Goal: Task Accomplishment & Management: Manage account settings

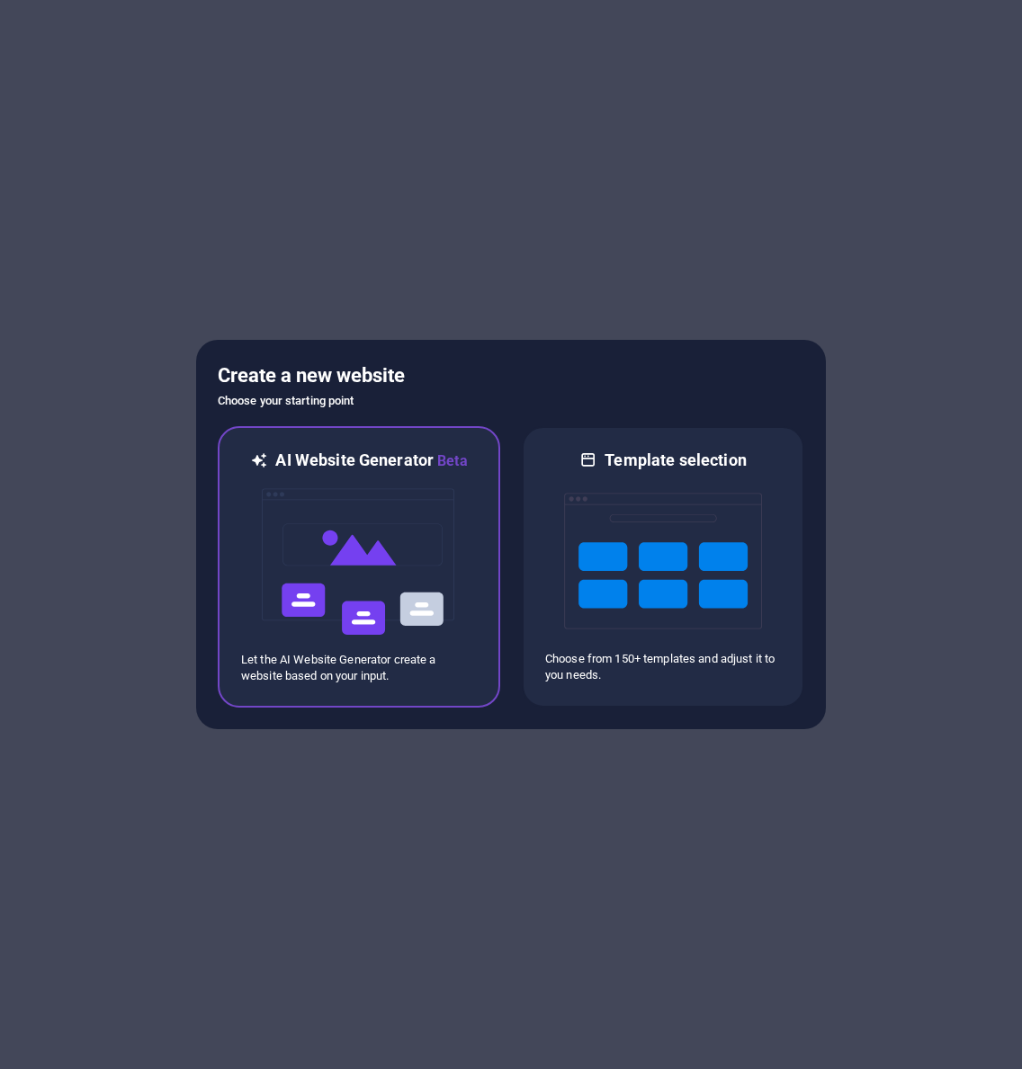
click at [372, 570] on img at bounding box center [359, 562] width 198 height 180
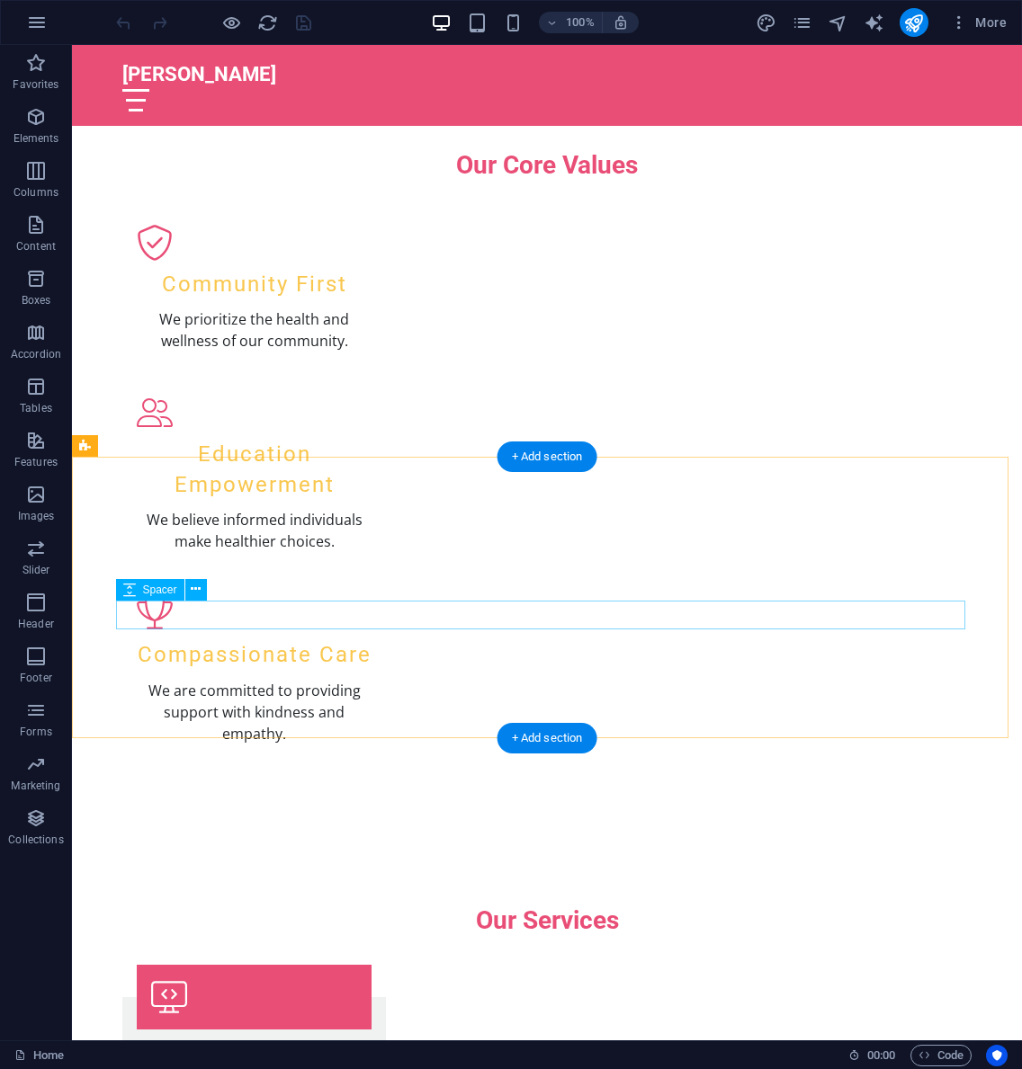
scroll to position [2752, 0]
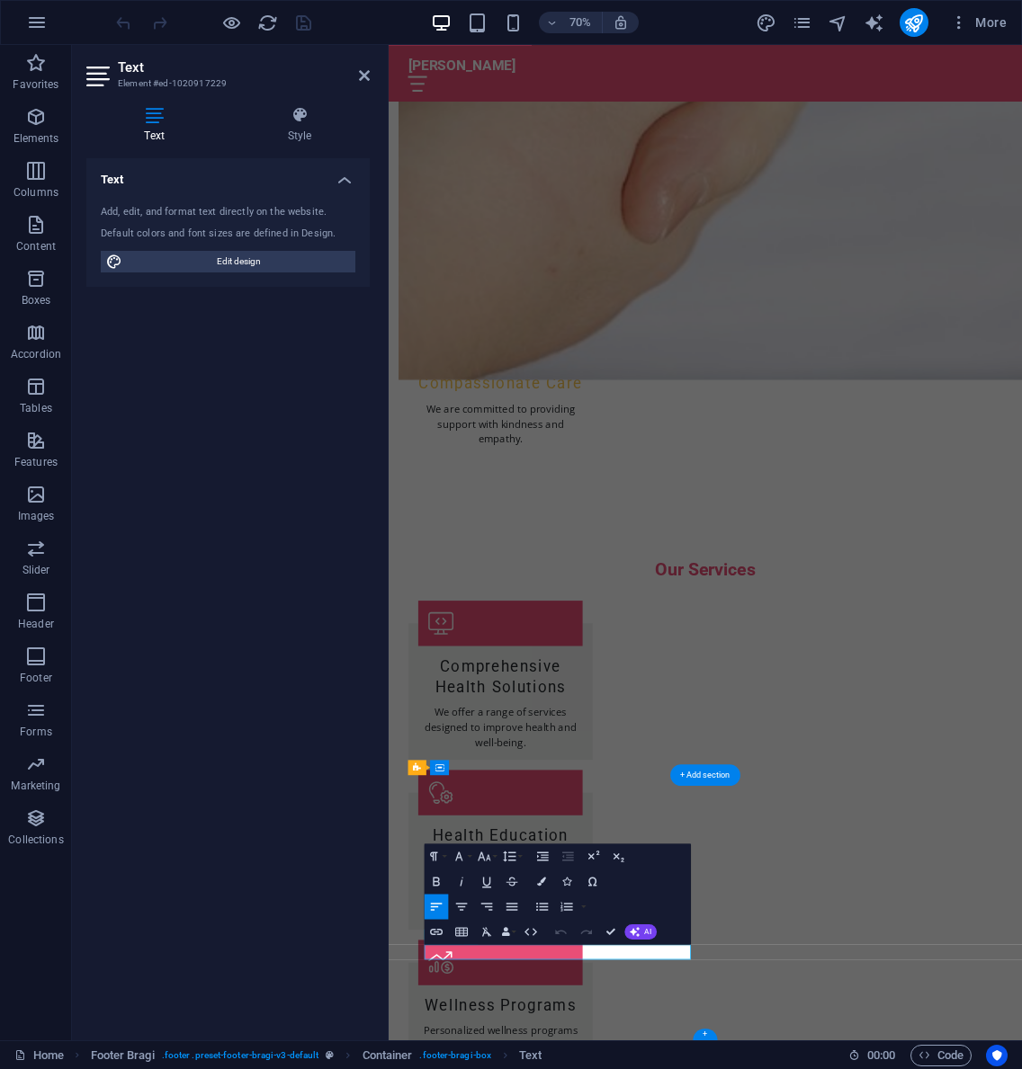
click at [293, 588] on div "Text Add, edit, and format text directly on the website. Default colors and fon…" at bounding box center [227, 592] width 283 height 868
click at [268, 389] on div "Text Add, edit, and format text directly on the website. Default colors and fon…" at bounding box center [227, 592] width 283 height 868
click at [90, 613] on div "Text Add, edit, and format text directly on the website. Default colors and fon…" at bounding box center [227, 592] width 283 height 868
click at [183, 549] on div "Text Add, edit, and format text directly on the website. Default colors and fon…" at bounding box center [227, 592] width 283 height 868
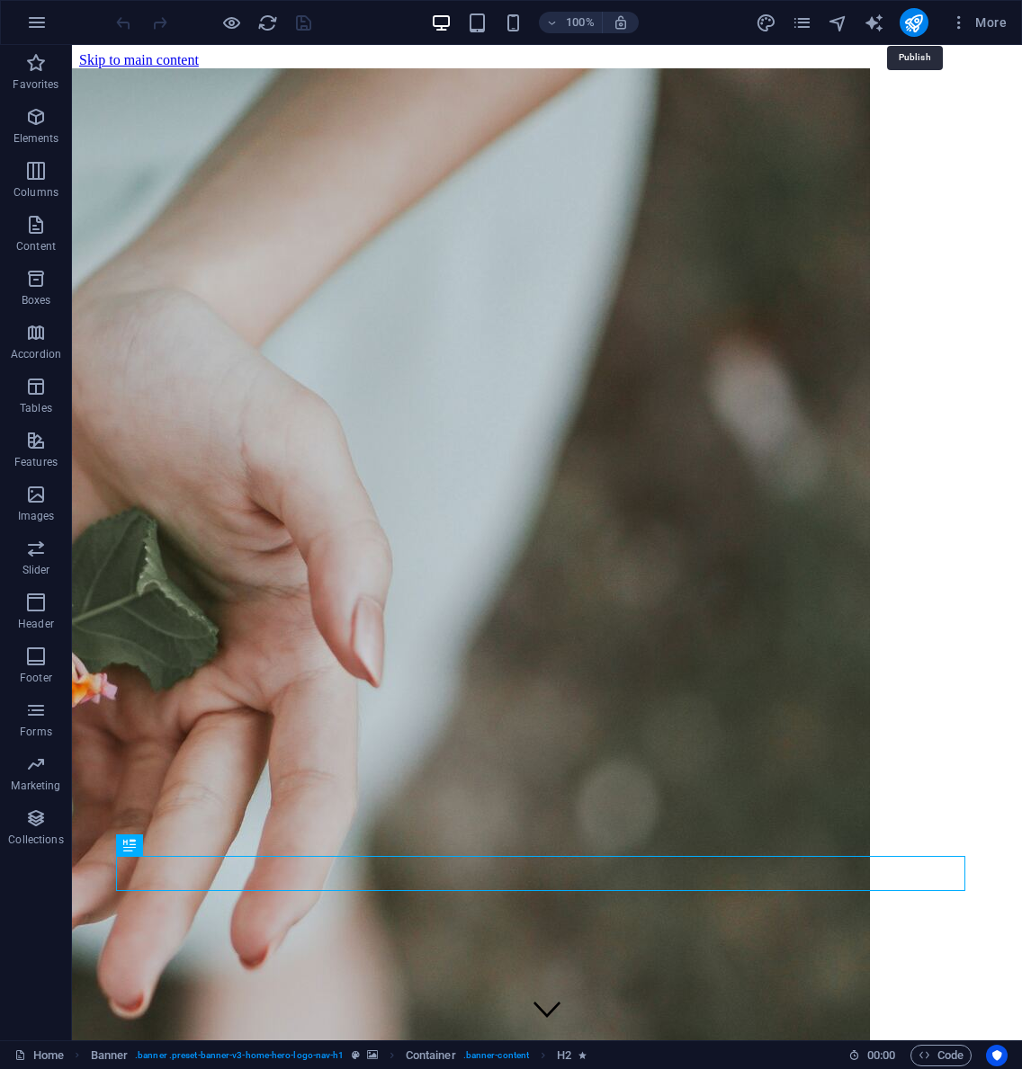
click at [914, 27] on icon "publish" at bounding box center [913, 23] width 21 height 21
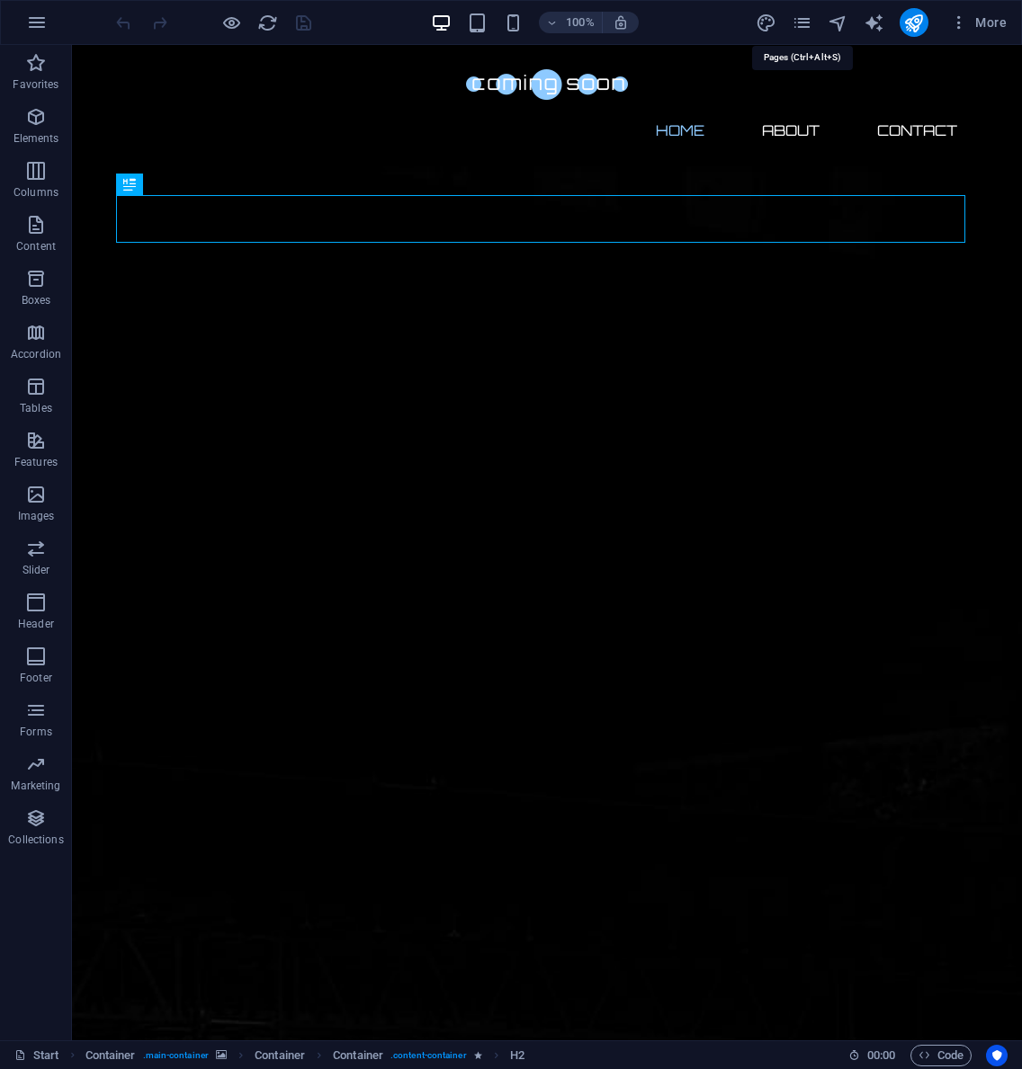
click at [811, 26] on icon "pages" at bounding box center [802, 23] width 21 height 21
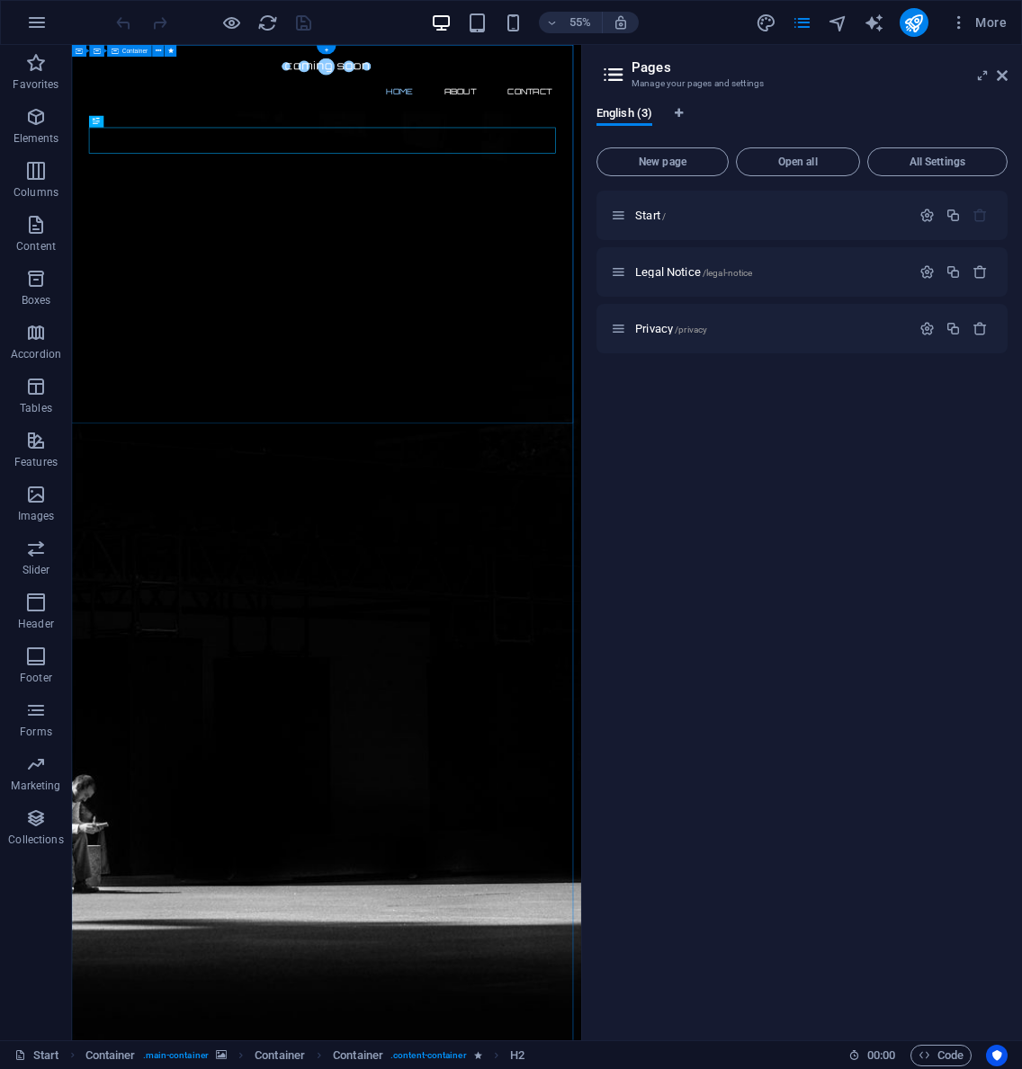
click at [784, 109] on nav "Home About Contact" at bounding box center [535, 130] width 849 height 43
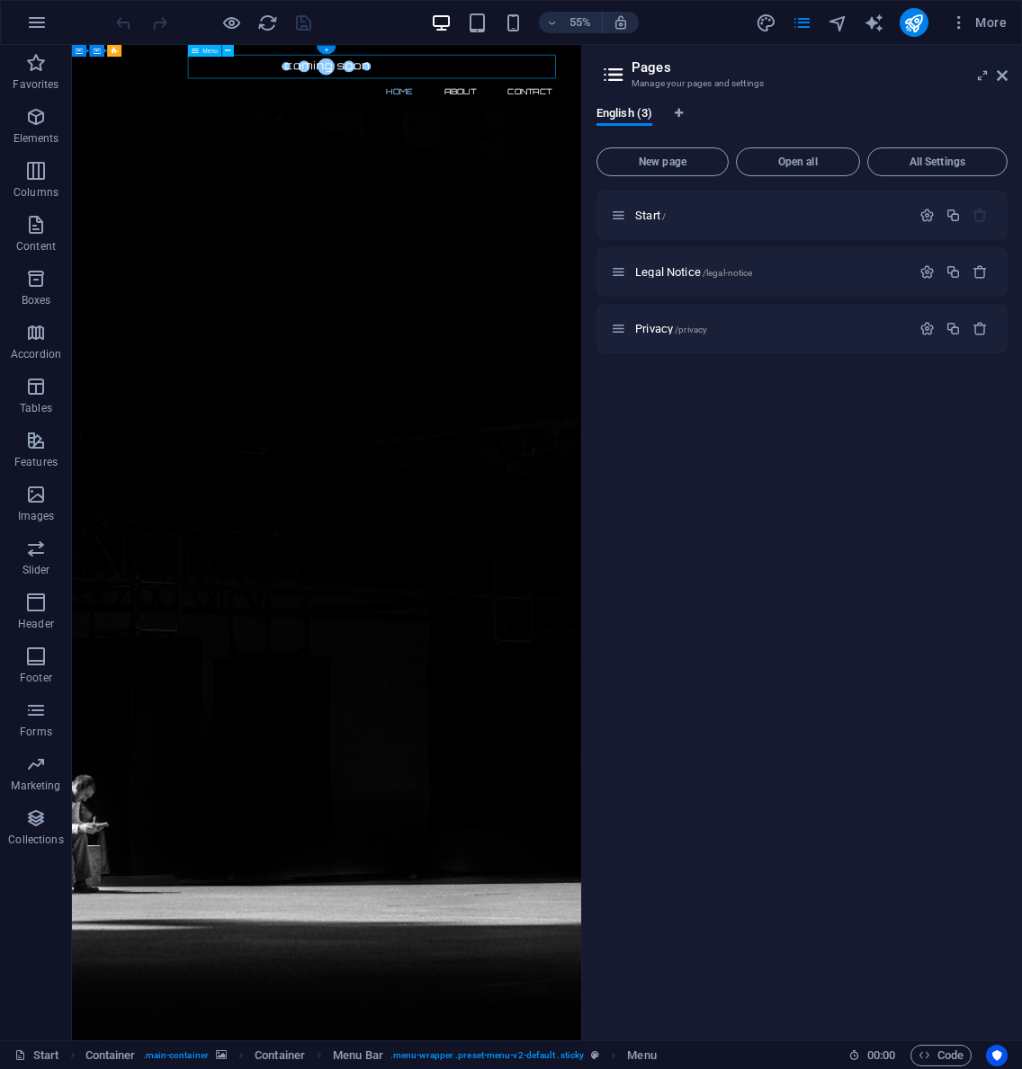
click at [784, 109] on nav "Home About Contact" at bounding box center [535, 130] width 849 height 43
click at [778, 109] on nav "Home About Contact" at bounding box center [535, 130] width 849 height 43
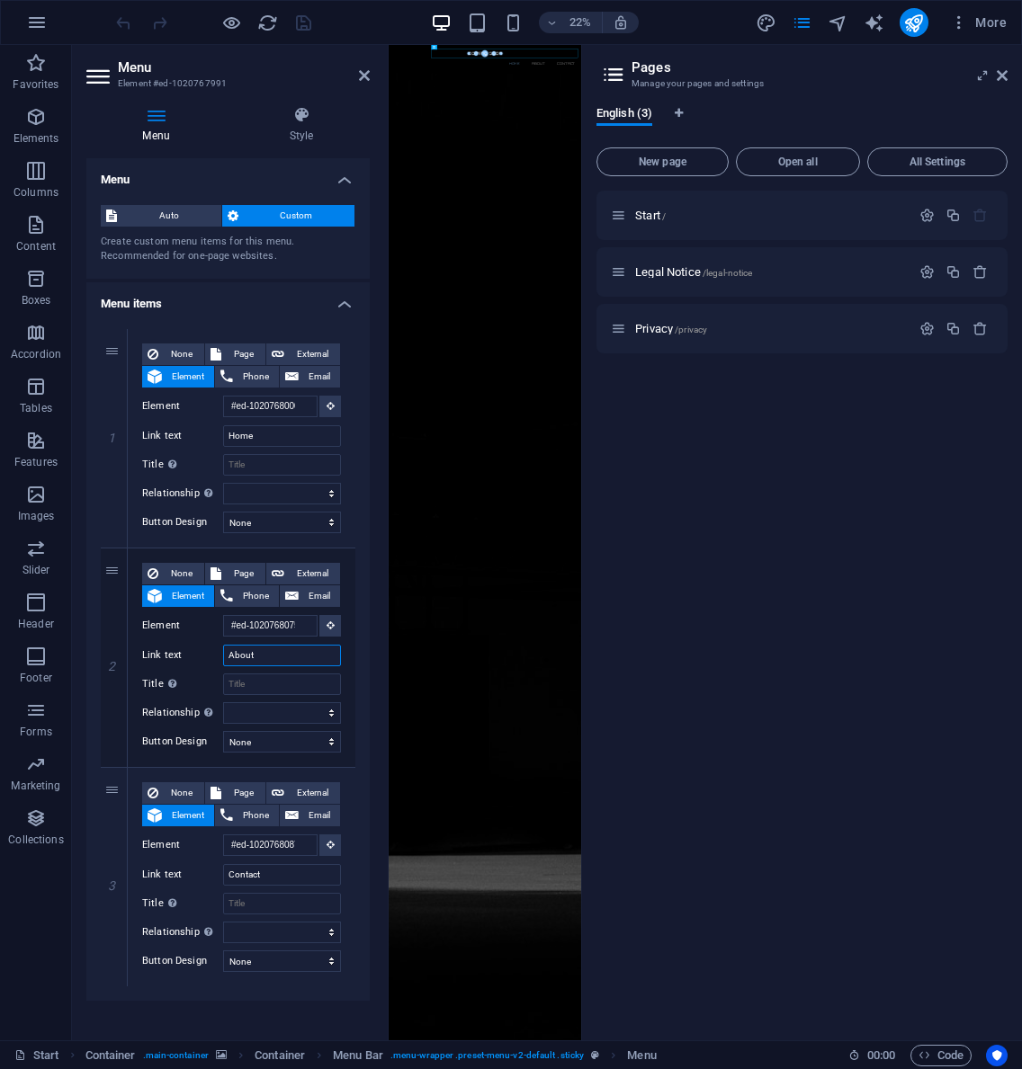
click at [249, 658] on input "About" at bounding box center [282, 656] width 118 height 22
click at [0, 0] on icon at bounding box center [0, 0] width 0 height 0
select select
type input "#ed-1020768087"
type input "Contact"
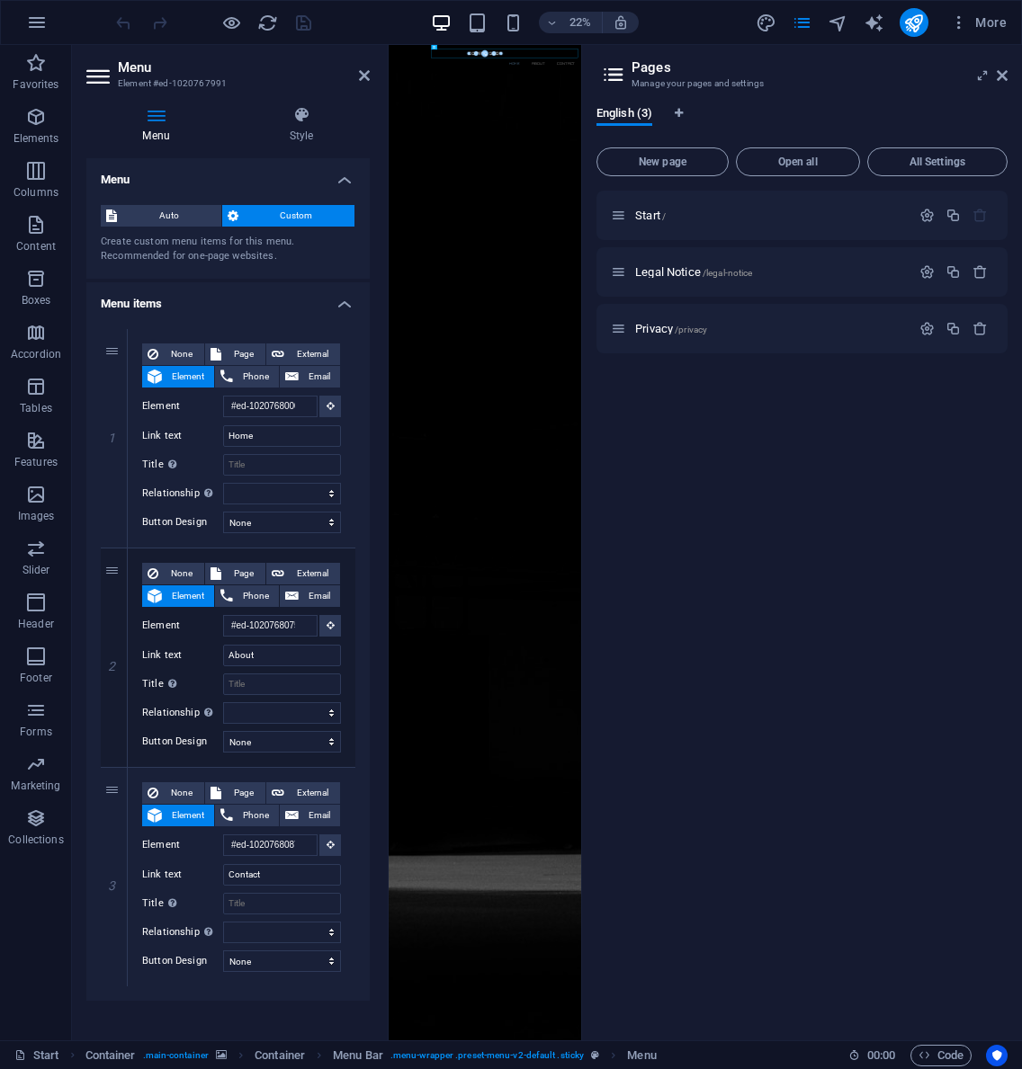
select select
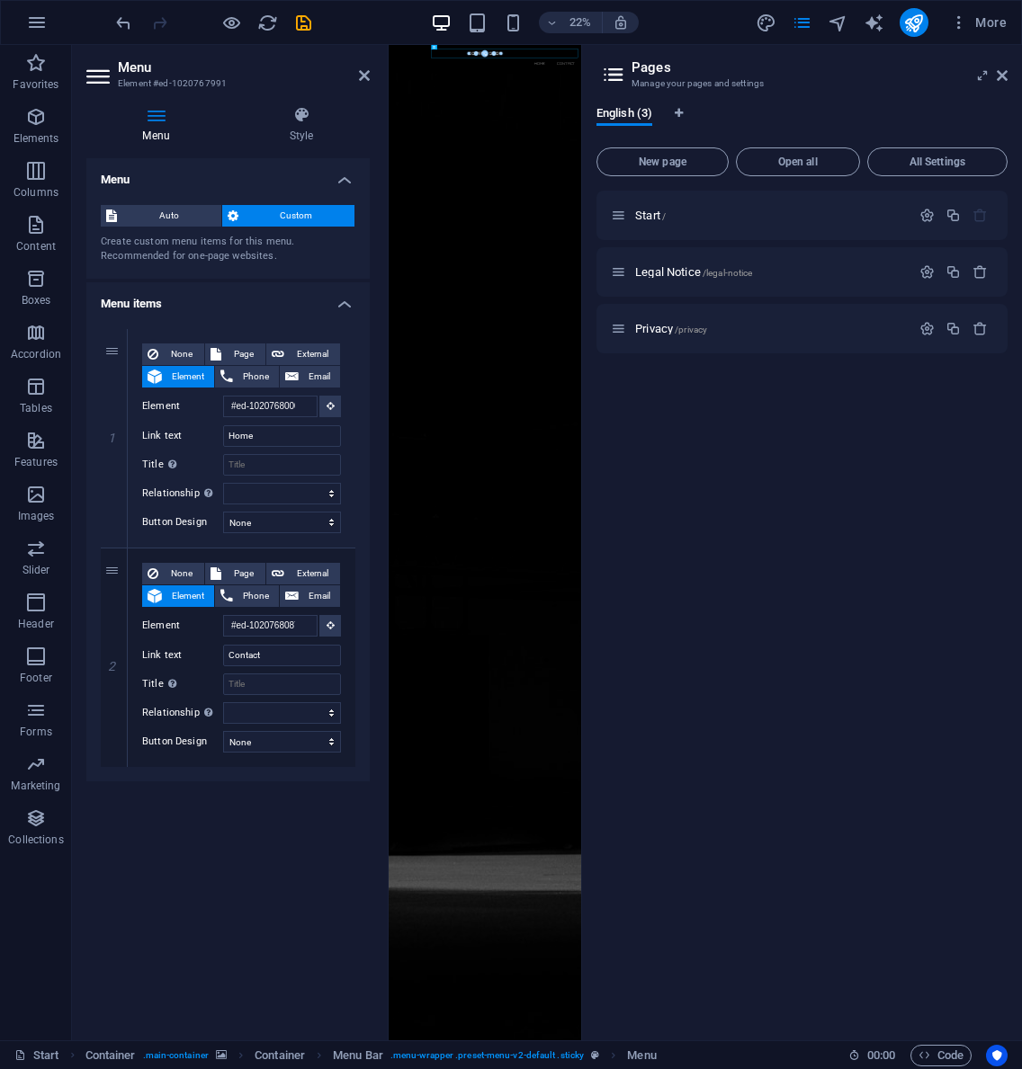
click at [0, 0] on icon at bounding box center [0, 0] width 0 height 0
select select
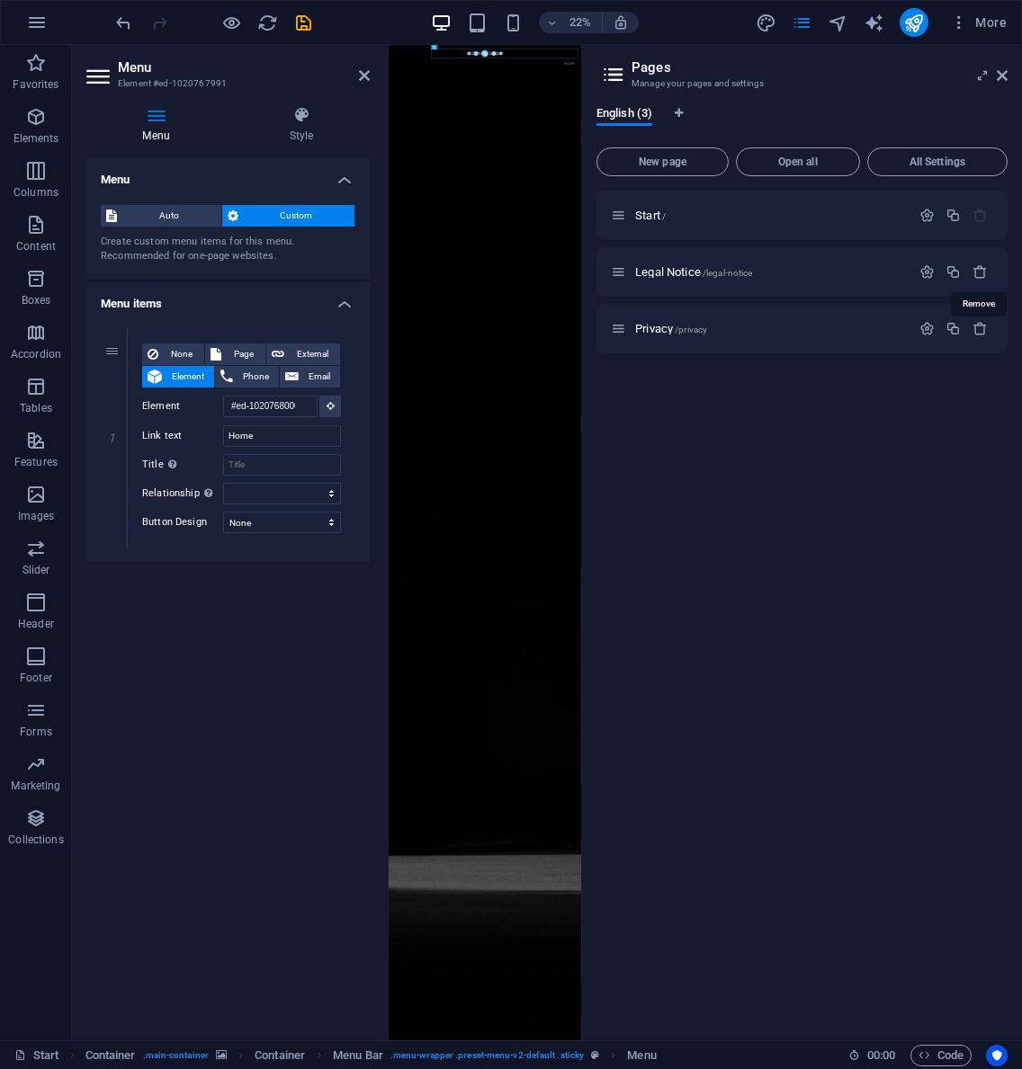
click at [984, 276] on icon "button" at bounding box center [979, 271] width 15 height 15
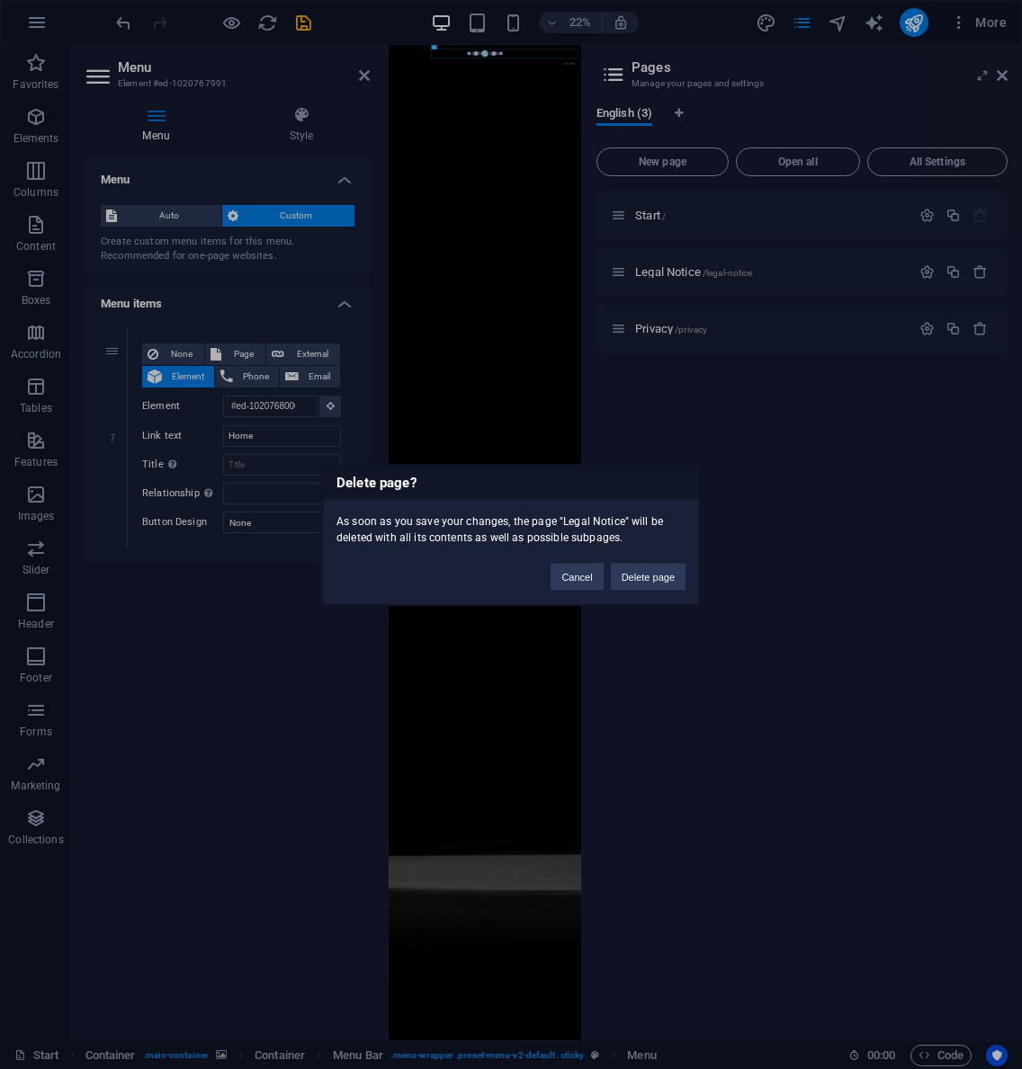
click at [642, 583] on button "Delete page" at bounding box center [648, 576] width 75 height 27
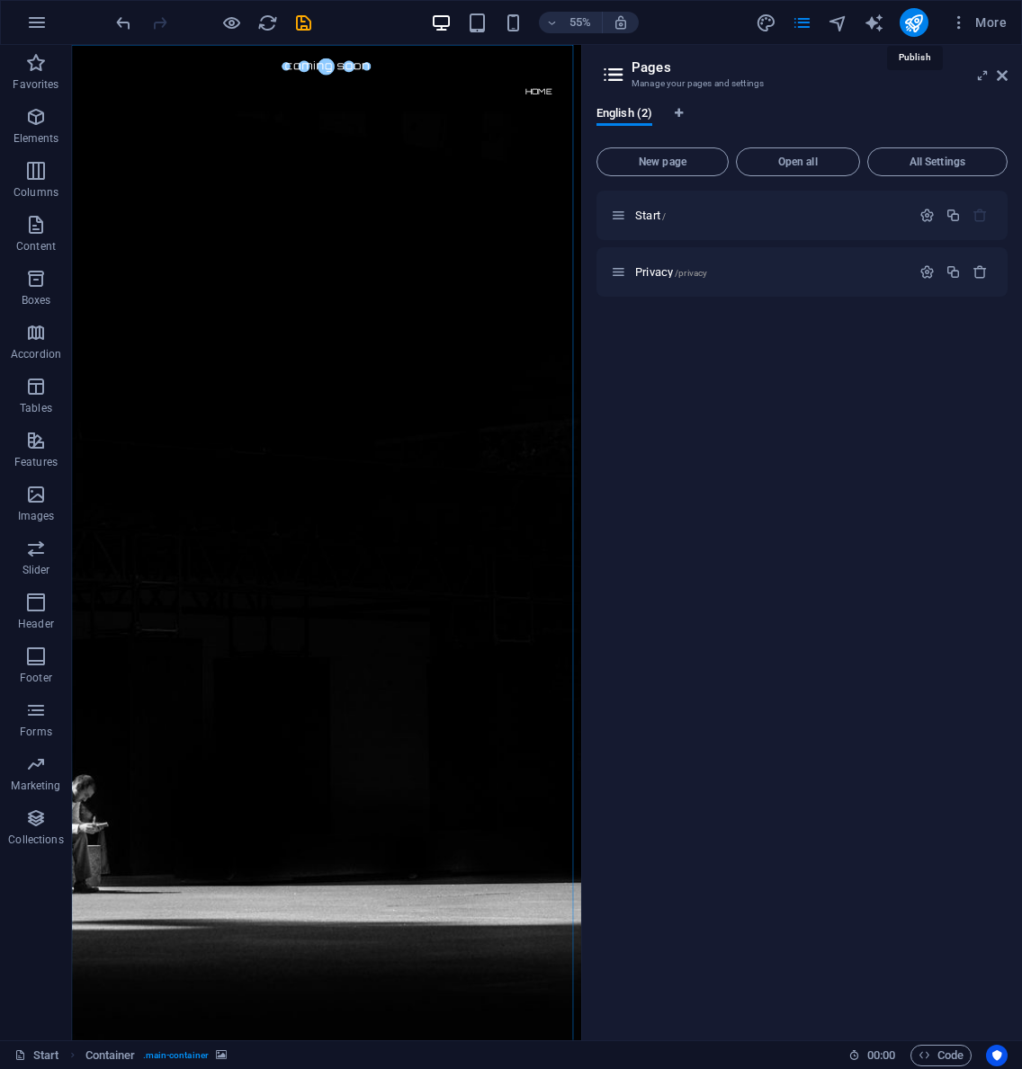
click at [913, 19] on icon "publish" at bounding box center [913, 23] width 21 height 21
checkbox input "false"
